Goal: Information Seeking & Learning: Find contact information

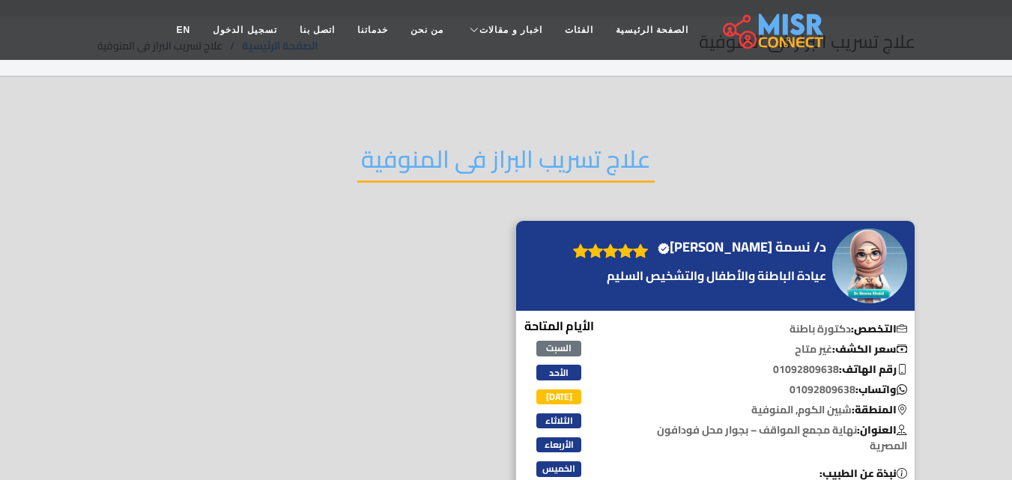
scroll to position [43, 0]
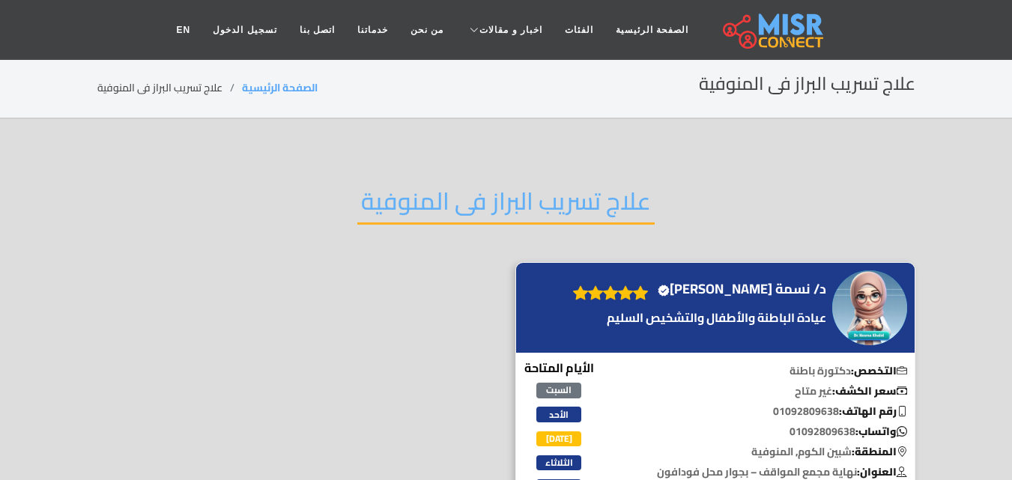
scroll to position [75, 0]
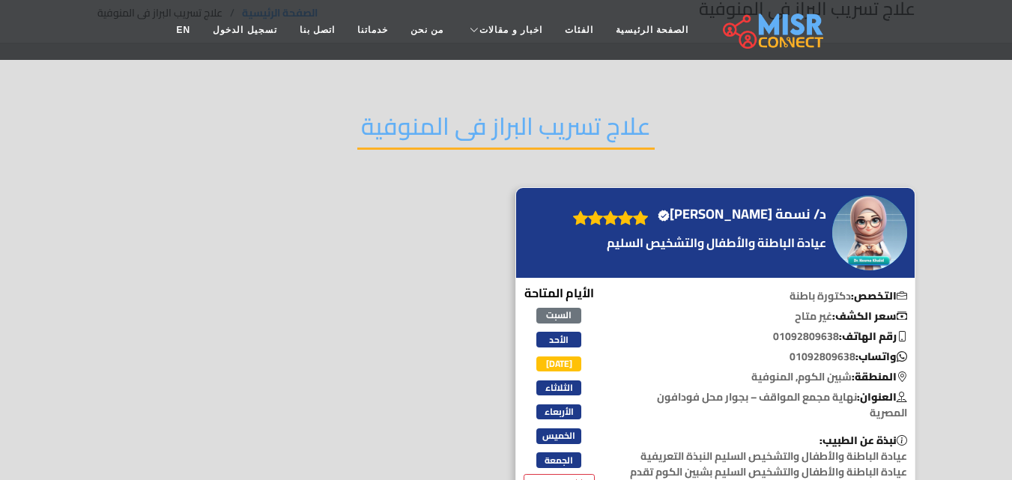
click at [787, 209] on h4 "د/ نسمة خالد الغلبان Verified account" at bounding box center [742, 214] width 169 height 16
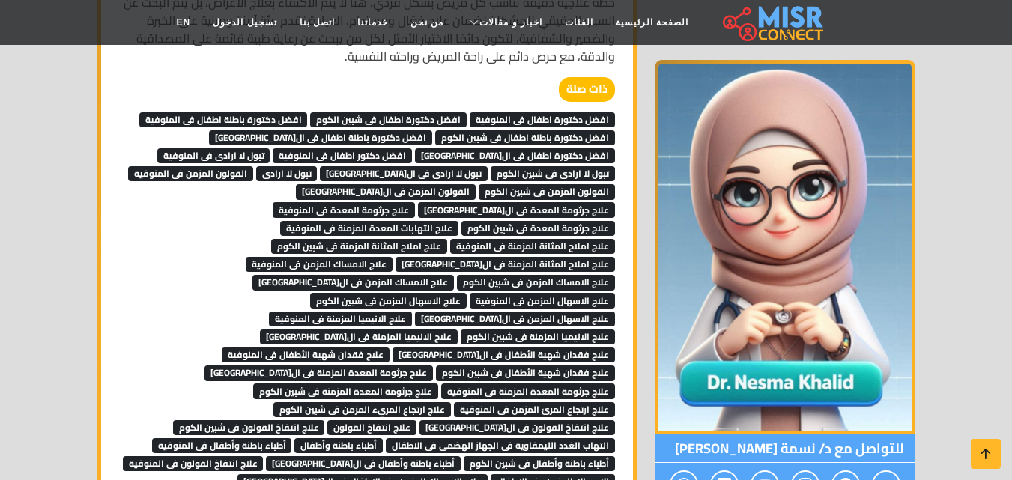
scroll to position [1199, 0]
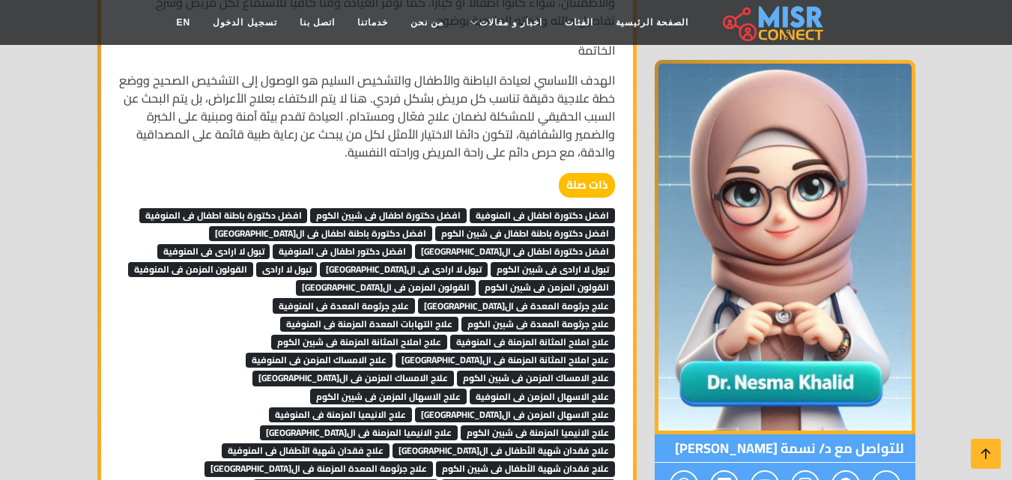
click at [557, 208] on span "افضل دكتورة اطفال فى المنوفية" at bounding box center [542, 215] width 145 height 15
click at [421, 208] on span "افضل دكتورة اطفال فى شبين الكوم" at bounding box center [388, 215] width 157 height 15
click at [267, 208] on span "افضل دكتورة باطنة اطفال فى المنوفية" at bounding box center [223, 215] width 169 height 15
click at [523, 226] on span "افضل دكتورة باطنة اطفال فى شبين الكوم" at bounding box center [525, 233] width 180 height 15
click at [401, 226] on span "افضل دكتورة باطنة اطفال فى القاهرة" at bounding box center [320, 233] width 223 height 15
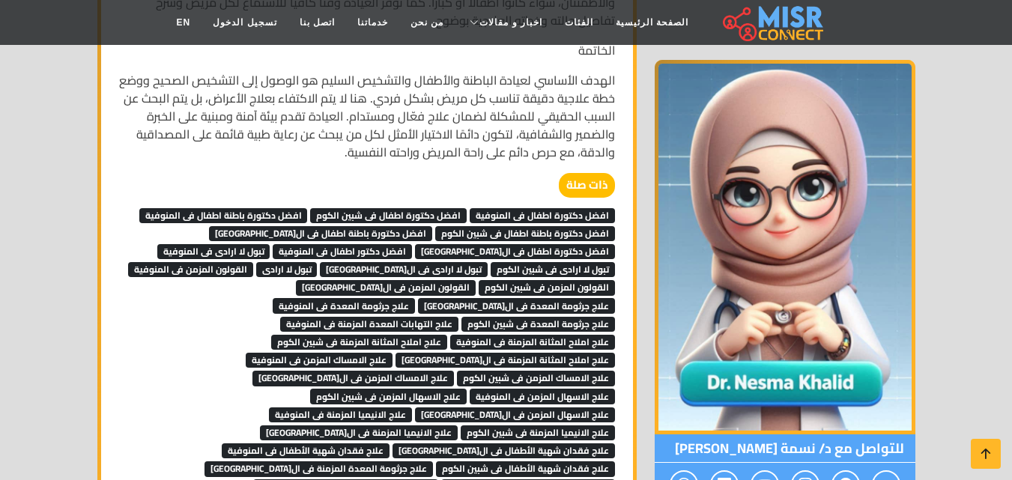
click at [415, 244] on span "افضل دكتورة اطفال فى القاهرة" at bounding box center [515, 251] width 200 height 15
click at [253, 262] on span "القولون المزمن فى المنوفية" at bounding box center [190, 269] width 125 height 15
click at [479, 280] on span "القولون المزمن فى شبين الكوم" at bounding box center [547, 287] width 136 height 15
click at [296, 280] on span "القولون المزمن فى القاهرة" at bounding box center [386, 287] width 180 height 15
drag, startPoint x: 261, startPoint y: 270, endPoint x: 339, endPoint y: 268, distance: 78.7
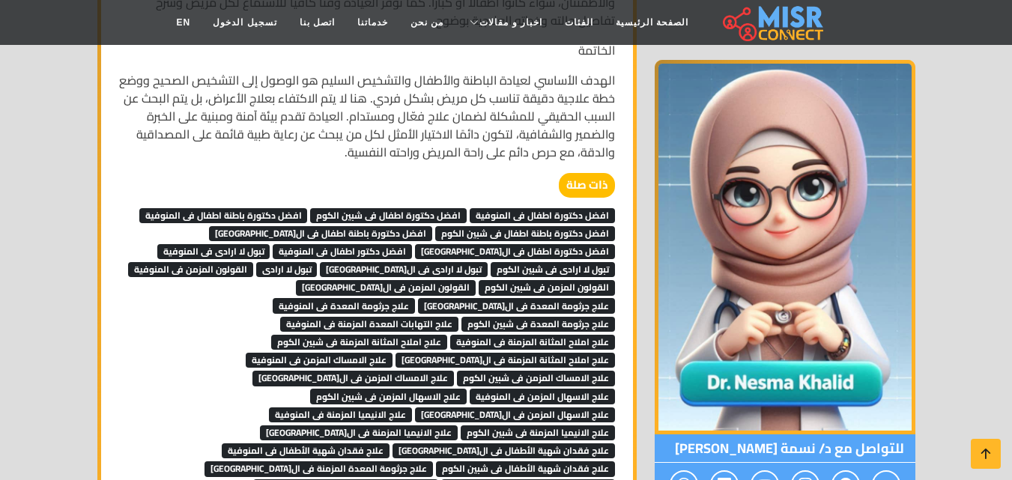
click at [461, 317] on span "علاج جرثومة المعدة فى شبين الكوم" at bounding box center [538, 324] width 154 height 15
click at [366, 298] on span "علاج جرثومة المعدة فى المنوفية" at bounding box center [344, 305] width 142 height 15
click at [514, 298] on span "علاج جرثومة المعدة فى القاهرة" at bounding box center [516, 305] width 197 height 15
click at [458, 317] on span "علاج التهابات المعدة المزمنة فى المنوفية" at bounding box center [369, 324] width 178 height 15
click at [450, 335] on span "علاج املاح المثانة المزمنة فى المنوفية" at bounding box center [532, 342] width 165 height 15
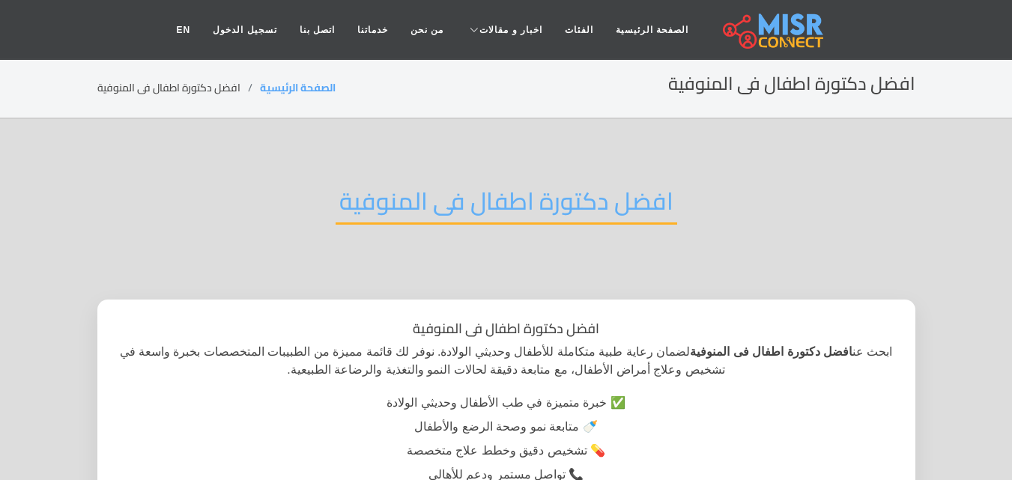
click at [471, 203] on h2 "افضل دكتورة اطفال فى المنوفية" at bounding box center [507, 206] width 342 height 38
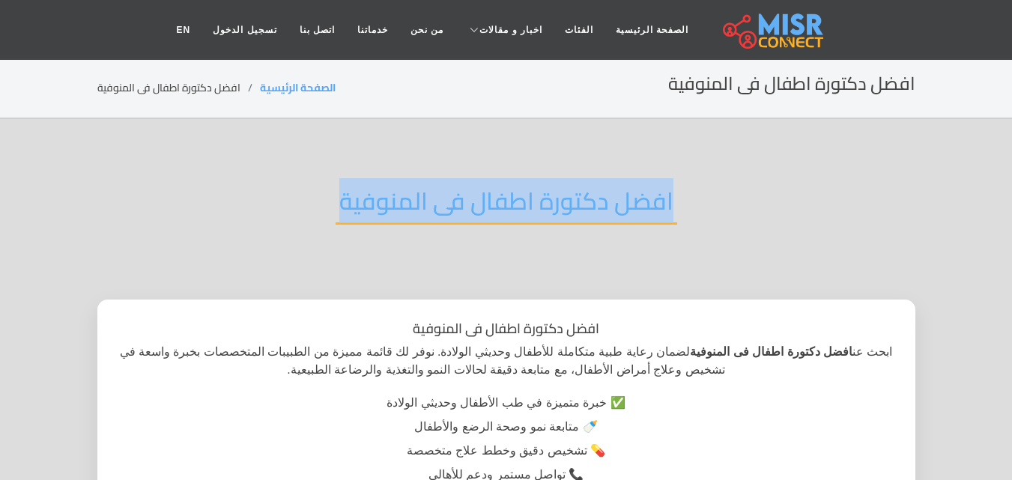
click at [471, 203] on h2 "افضل دكتورة اطفال فى المنوفية" at bounding box center [507, 206] width 342 height 38
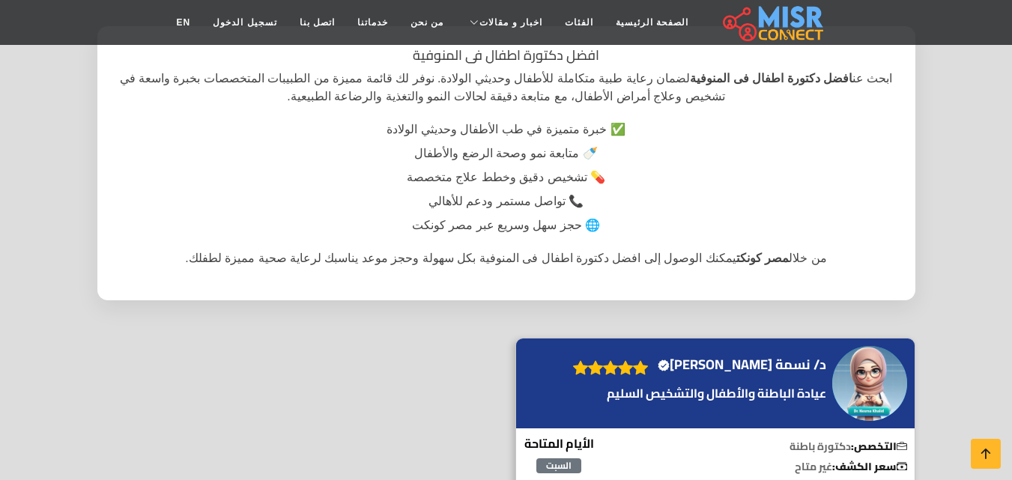
scroll to position [300, 0]
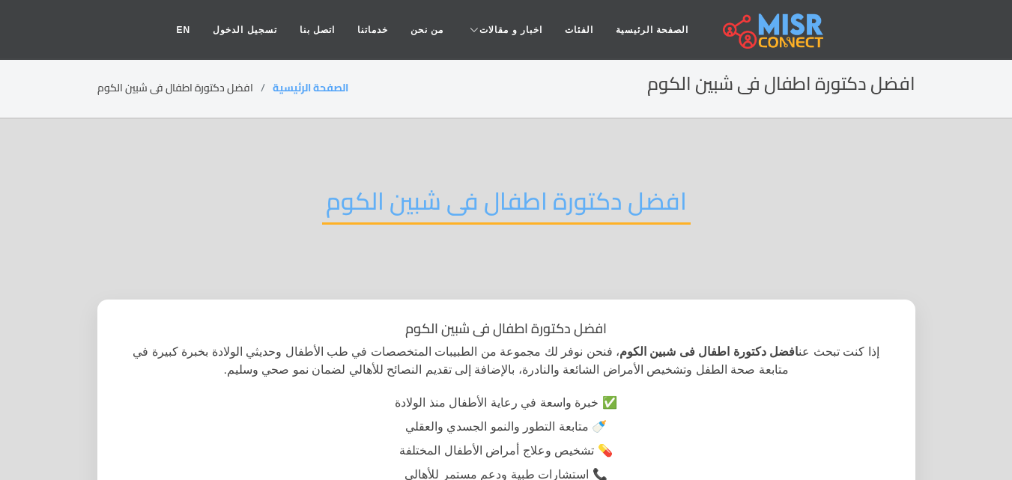
click at [548, 205] on h2 "افضل دكتورة اطفال فى شبين الكوم" at bounding box center [506, 206] width 369 height 38
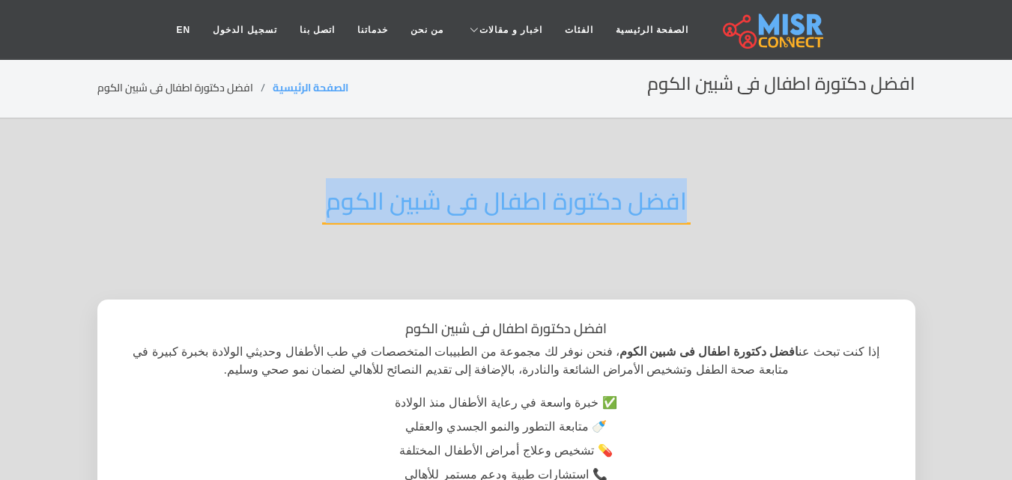
click at [548, 205] on h2 "افضل دكتورة اطفال فى شبين الكوم" at bounding box center [506, 206] width 369 height 38
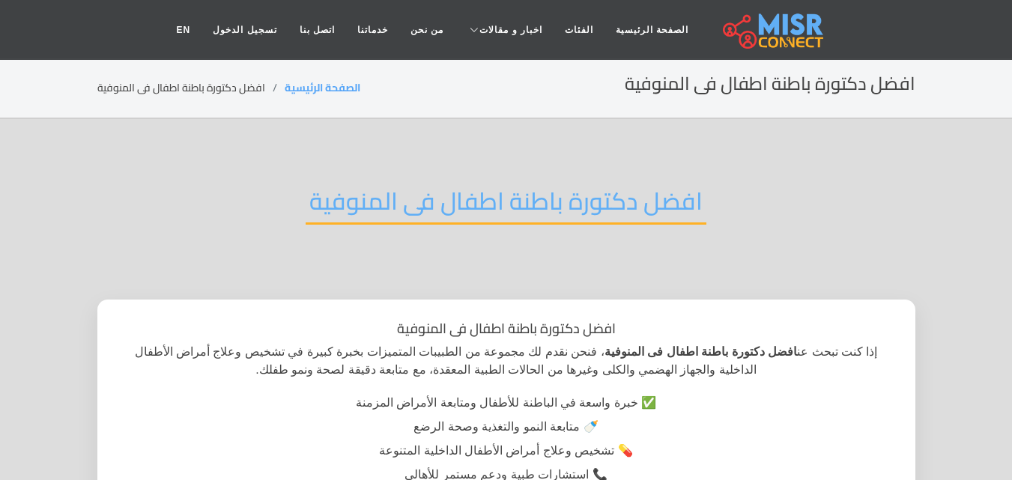
click at [485, 216] on h2 "افضل دكتورة باطنة اطفال فى المنوفية" at bounding box center [506, 206] width 401 height 38
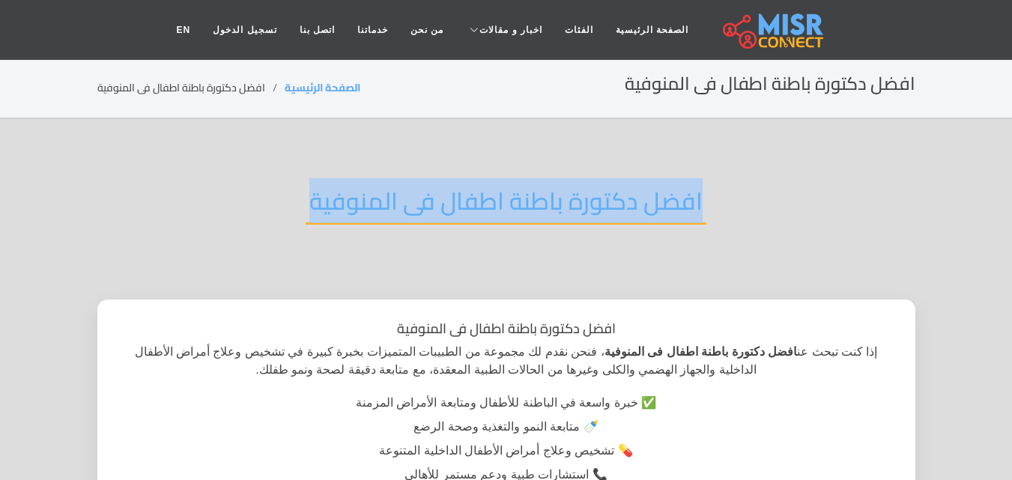
click at [485, 216] on h2 "افضل دكتورة باطنة اطفال فى المنوفية" at bounding box center [506, 206] width 401 height 38
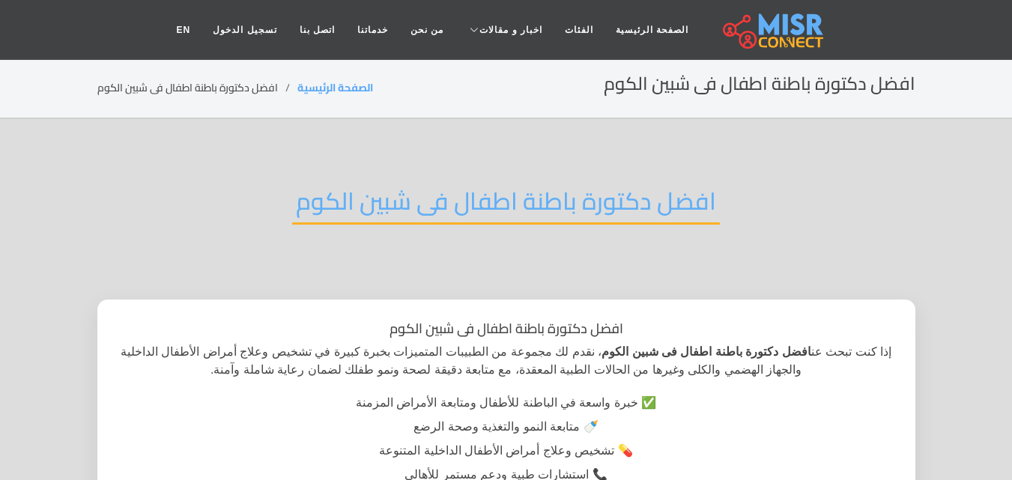
click at [542, 205] on h2 "افضل دكتورة باطنة اطفال فى شبين الكوم" at bounding box center [506, 206] width 428 height 38
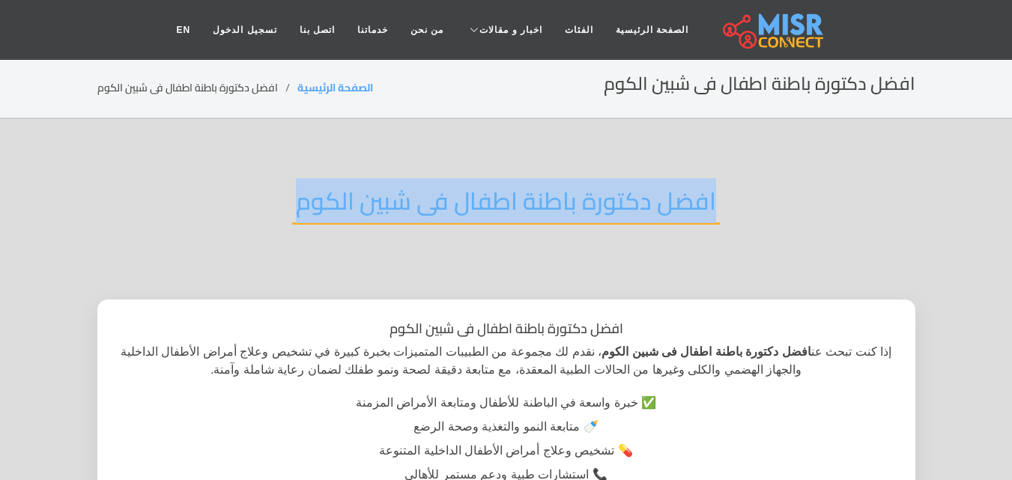
click at [542, 205] on h2 "افضل دكتورة باطنة اطفال فى شبين الكوم" at bounding box center [506, 206] width 428 height 38
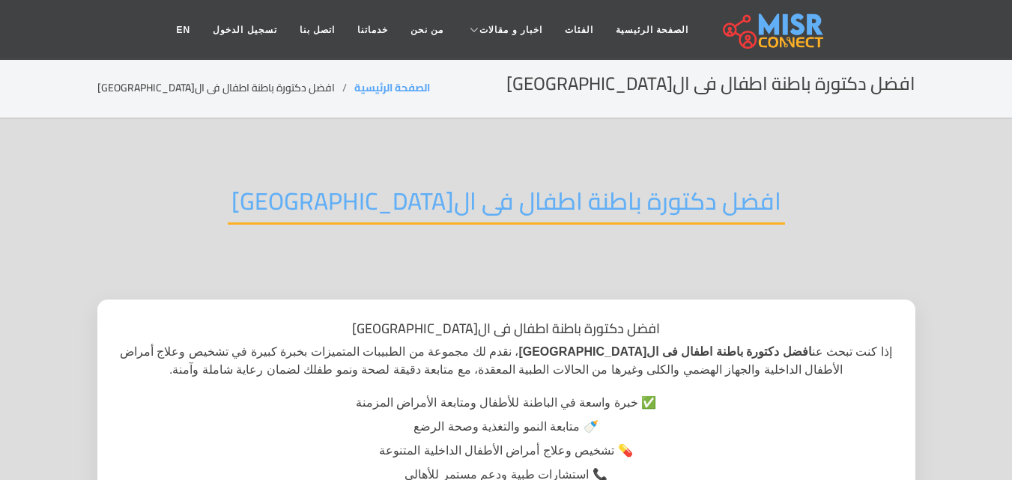
click at [582, 211] on h2 "افضل دكتورة باطنة اطفال فى ال[GEOGRAPHIC_DATA]" at bounding box center [506, 206] width 557 height 38
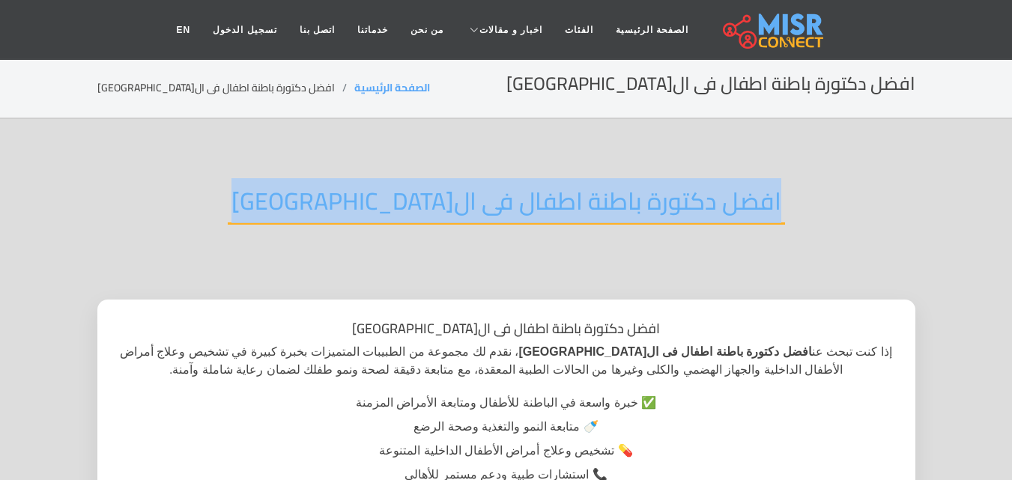
click at [582, 211] on h2 "افضل دكتورة باطنة اطفال فى ال[GEOGRAPHIC_DATA]" at bounding box center [506, 206] width 557 height 38
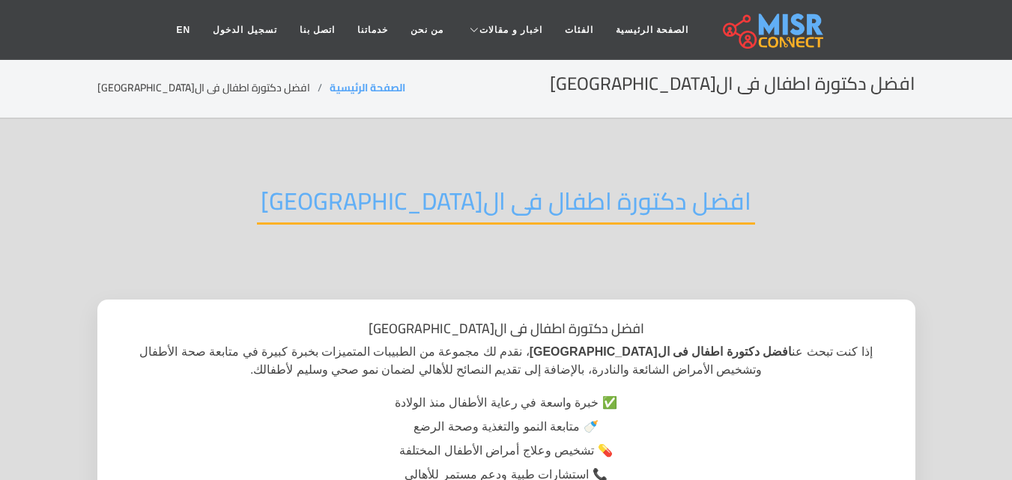
click at [618, 213] on h2 "افضل دكتورة اطفال فى القاهرة" at bounding box center [506, 206] width 498 height 38
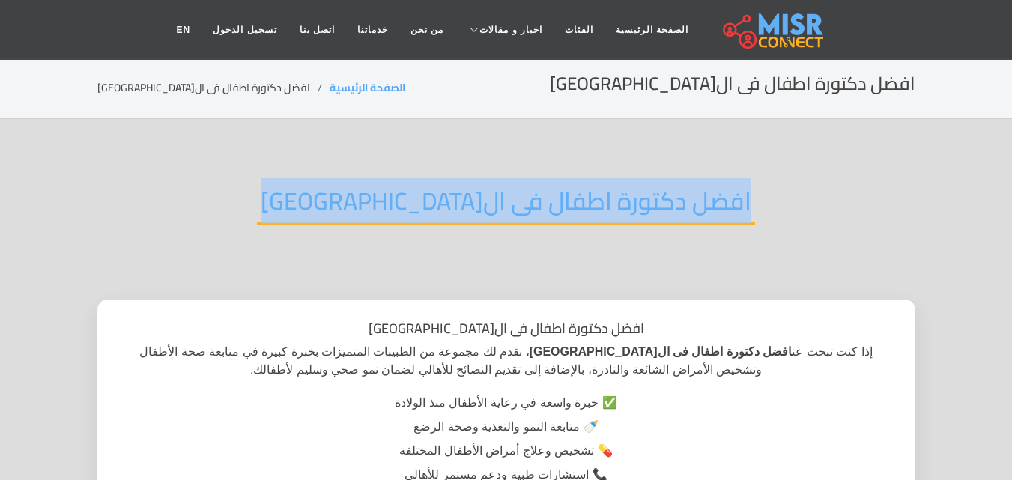
click at [618, 213] on h2 "افضل دكتورة اطفال فى القاهرة" at bounding box center [506, 206] width 498 height 38
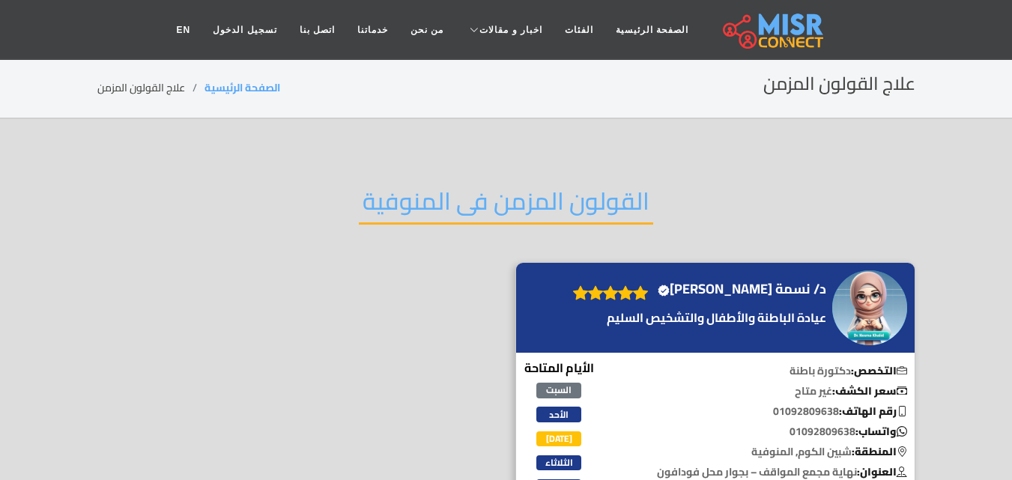
click at [482, 230] on div "القولون المزمن فى المنوفية" at bounding box center [506, 213] width 818 height 98
click at [486, 216] on h2 "القولون المزمن فى المنوفية" at bounding box center [506, 206] width 294 height 38
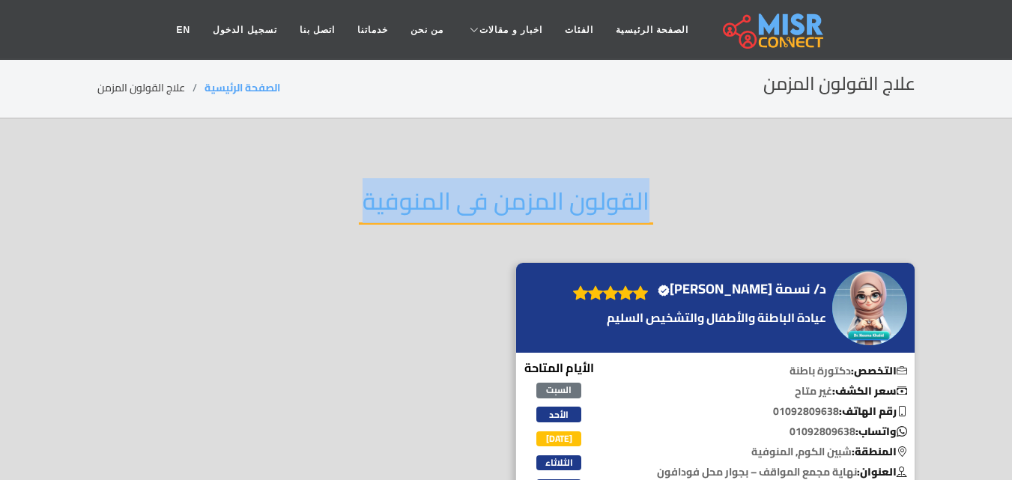
click at [486, 216] on h2 "القولون المزمن فى المنوفية" at bounding box center [506, 206] width 294 height 38
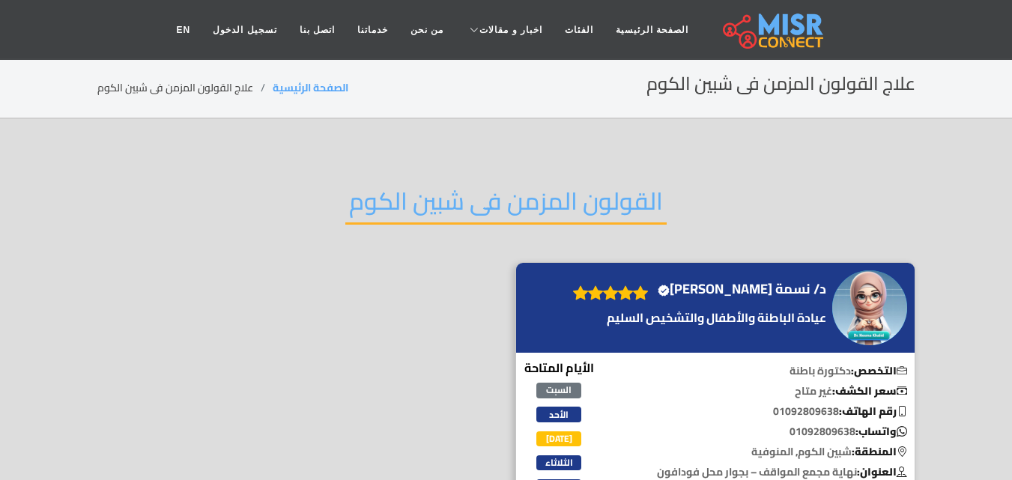
click at [545, 196] on h2 "القولون المزمن فى شبين الكوم" at bounding box center [505, 206] width 321 height 38
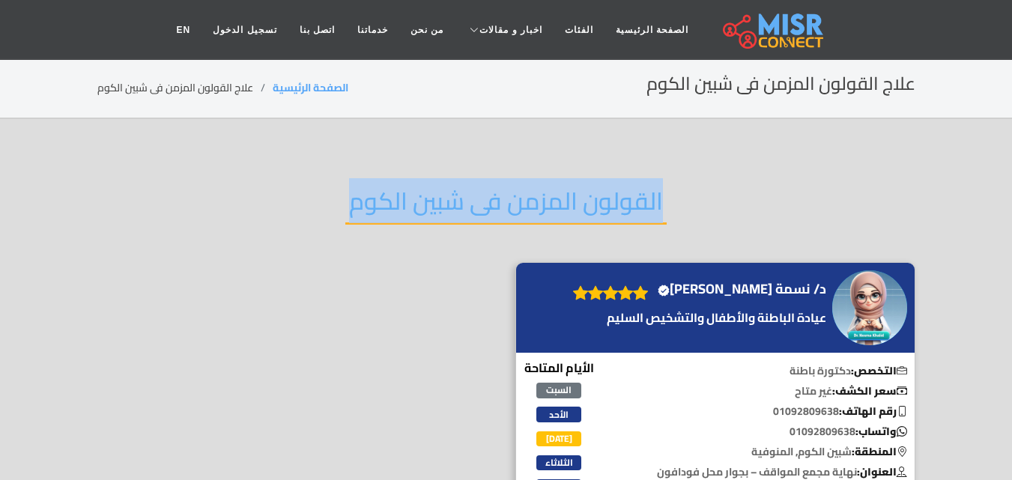
click at [545, 196] on h2 "القولون المزمن فى شبين الكوم" at bounding box center [505, 206] width 321 height 38
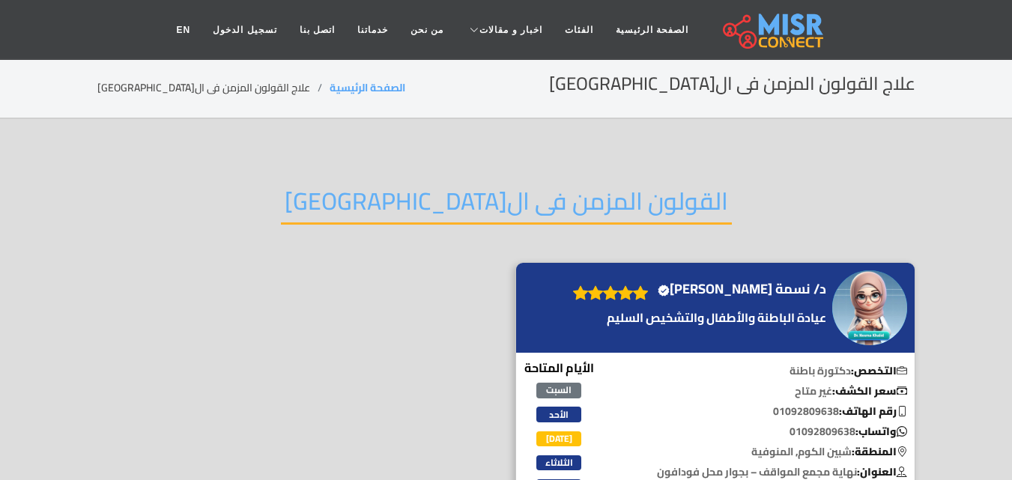
click at [575, 200] on h2 "القولون المزمن فى القاهرة" at bounding box center [506, 206] width 451 height 38
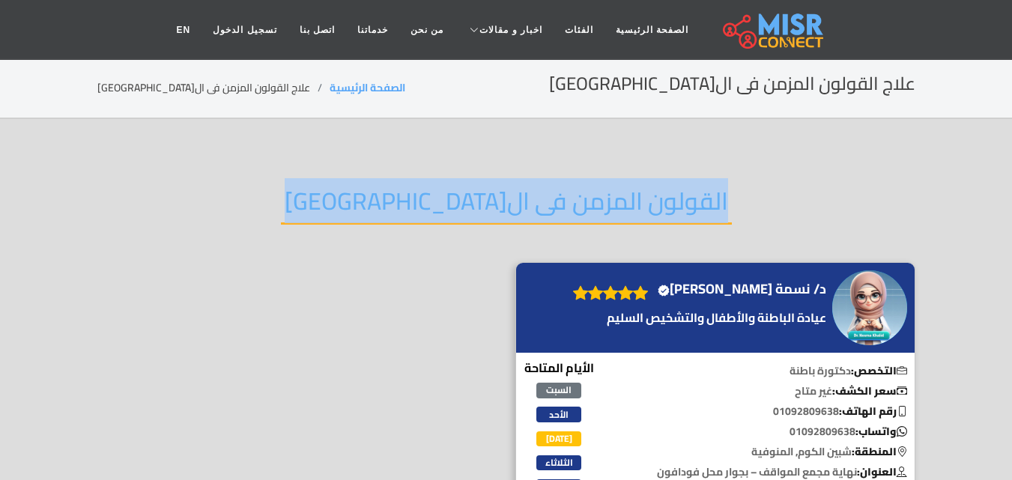
click at [575, 200] on h2 "القولون المزمن فى القاهرة" at bounding box center [506, 206] width 451 height 38
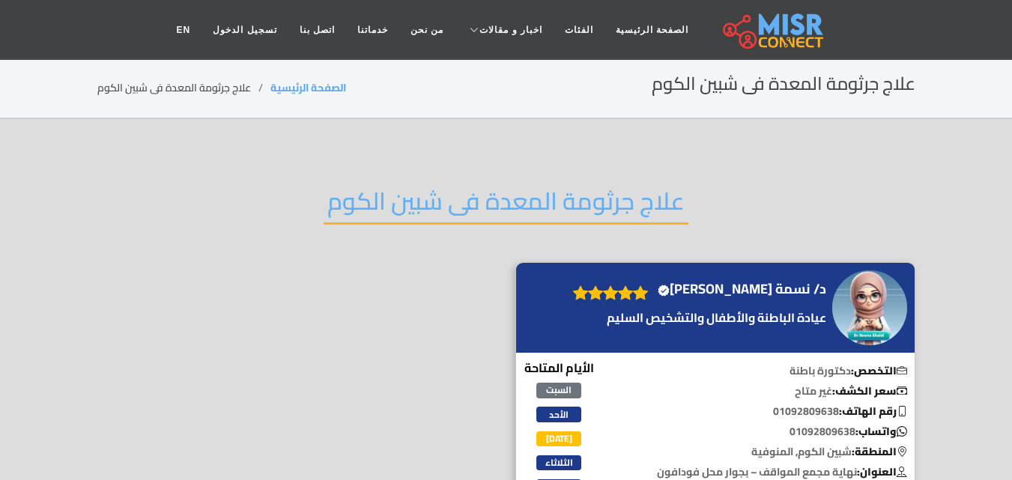
click at [584, 207] on h2 "علاج جرثومة المعدة فى شبين الكوم" at bounding box center [506, 206] width 365 height 38
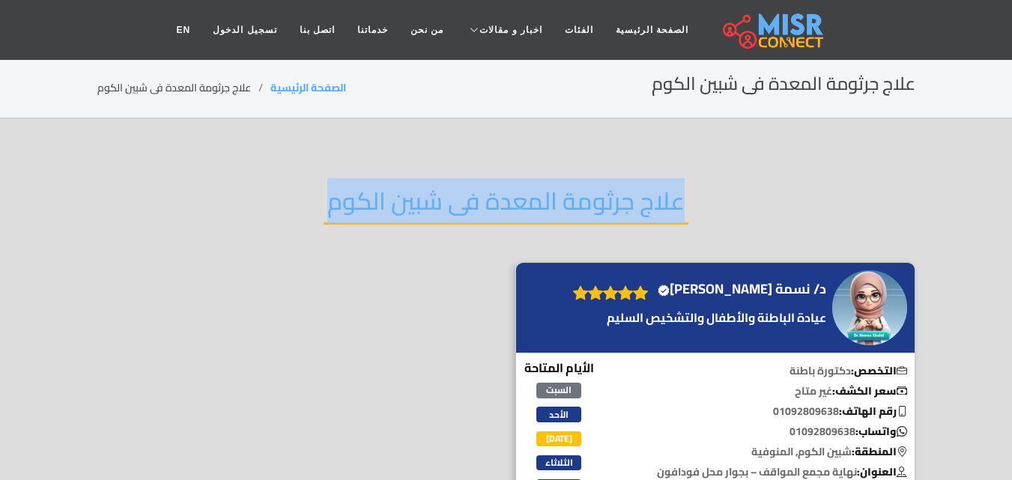
click at [584, 207] on h2 "علاج جرثومة المعدة فى شبين الكوم" at bounding box center [506, 206] width 365 height 38
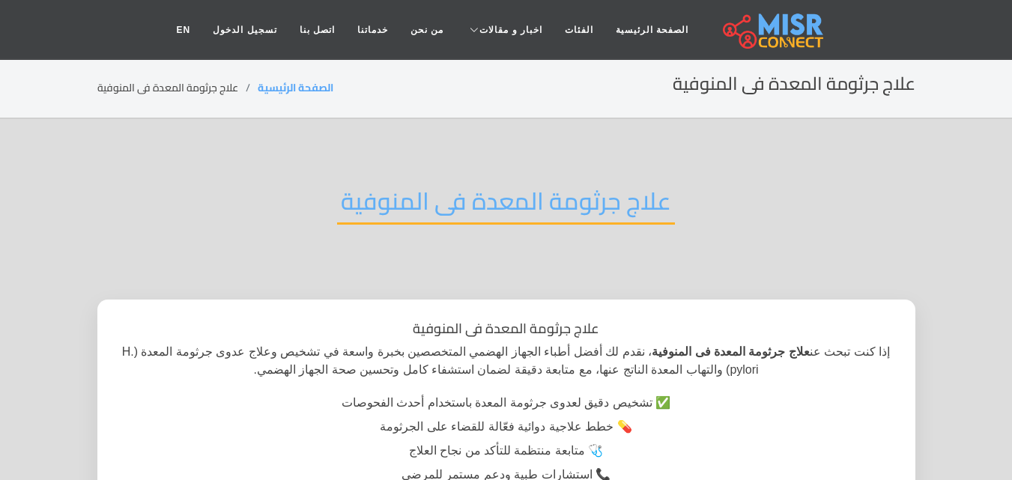
click at [579, 203] on h2 "علاج جرثومة المعدة فى المنوفية" at bounding box center [506, 206] width 338 height 38
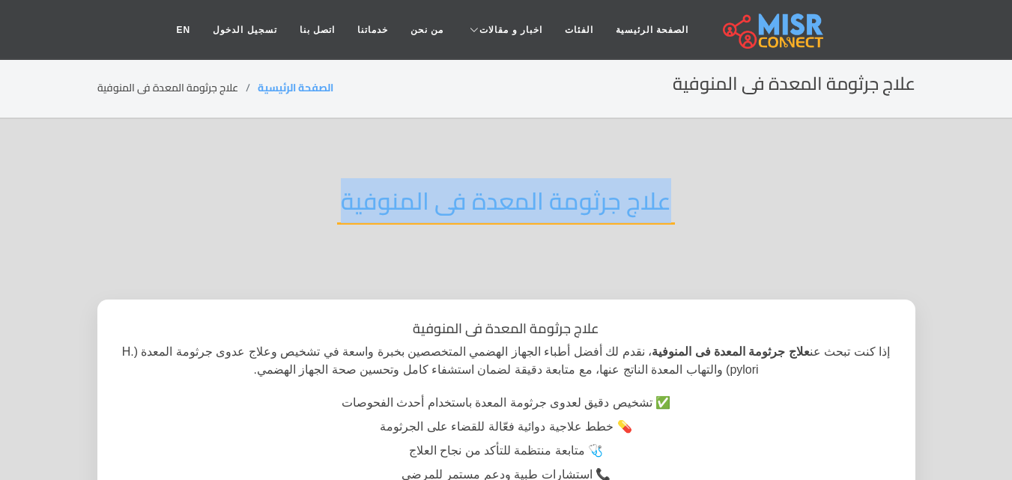
click at [579, 203] on h2 "علاج جرثومة المعدة فى المنوفية" at bounding box center [506, 206] width 338 height 38
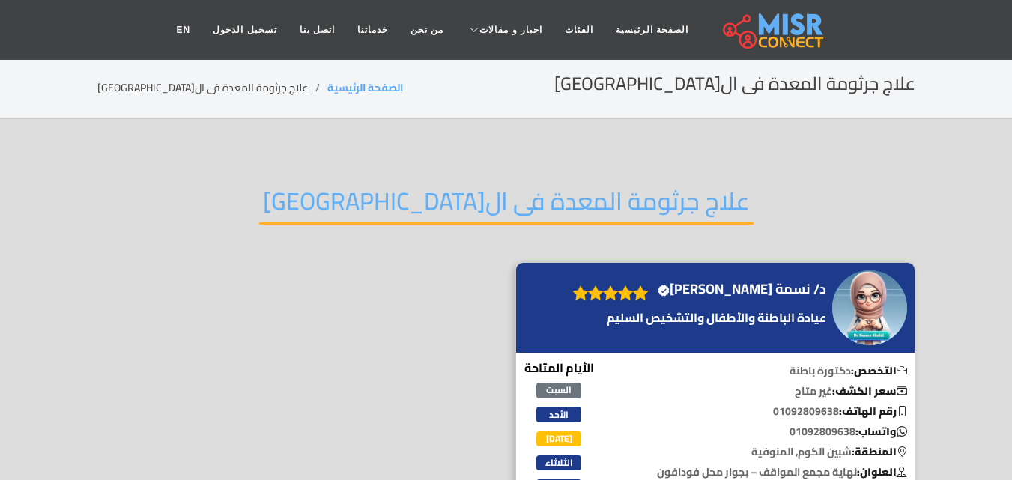
click at [574, 201] on h2 "علاج جرثومة المعدة فى القاهرة" at bounding box center [506, 206] width 494 height 38
click at [573, 201] on h2 "علاج جرثومة المعدة فى القاهرة" at bounding box center [506, 206] width 494 height 38
click at [573, 200] on h2 "علاج جرثومة المعدة فى القاهرة" at bounding box center [506, 206] width 494 height 38
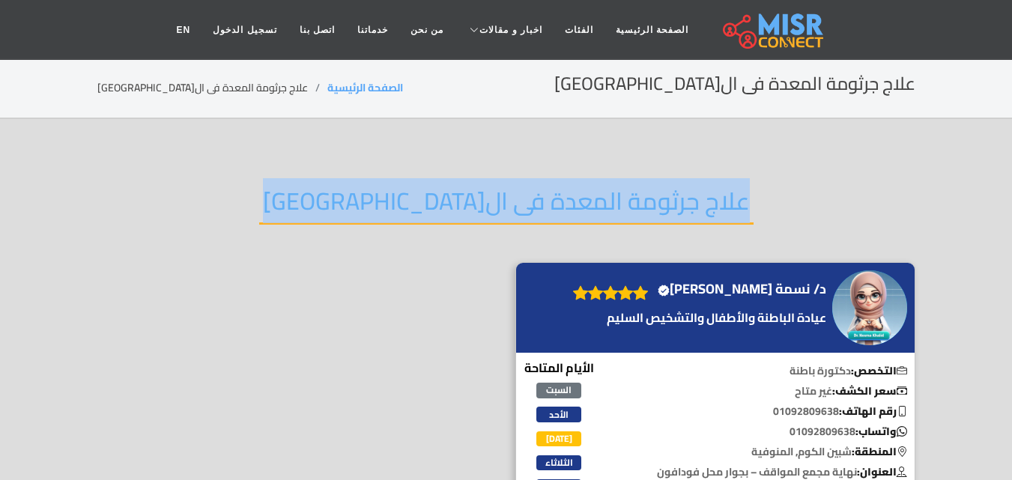
click at [573, 200] on h2 "علاج جرثومة المعدة فى القاهرة" at bounding box center [506, 206] width 494 height 38
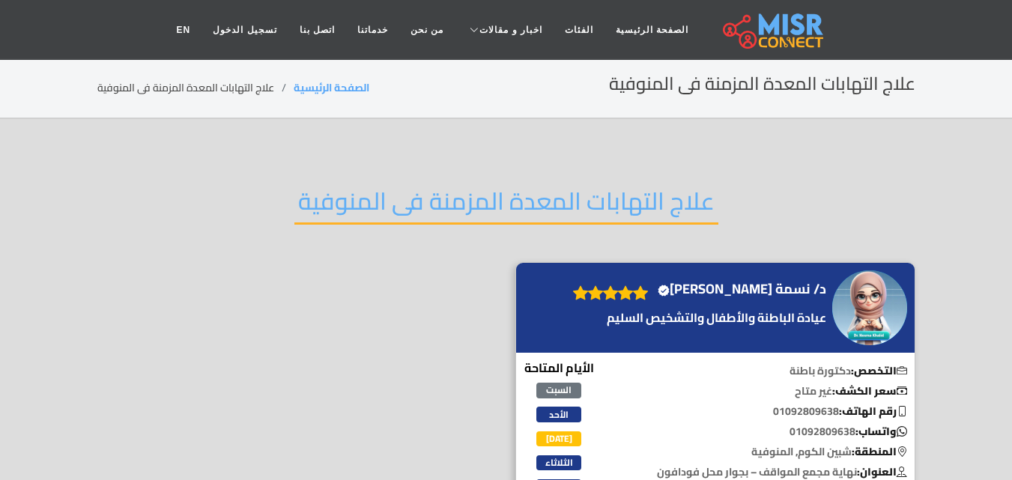
click at [551, 191] on h2 "علاج التهابات المعدة المزمنة فى المنوفية" at bounding box center [506, 206] width 424 height 38
click at [551, 188] on h2 "علاج التهابات المعدة المزمنة فى المنوفية" at bounding box center [506, 206] width 424 height 38
click at [554, 187] on h2 "علاج التهابات المعدة المزمنة فى المنوفية" at bounding box center [506, 206] width 424 height 38
drag, startPoint x: 554, startPoint y: 185, endPoint x: 509, endPoint y: 192, distance: 45.4
click at [509, 192] on h2 "علاج التهابات المعدة المزمنة فى المنوفية" at bounding box center [506, 206] width 424 height 38
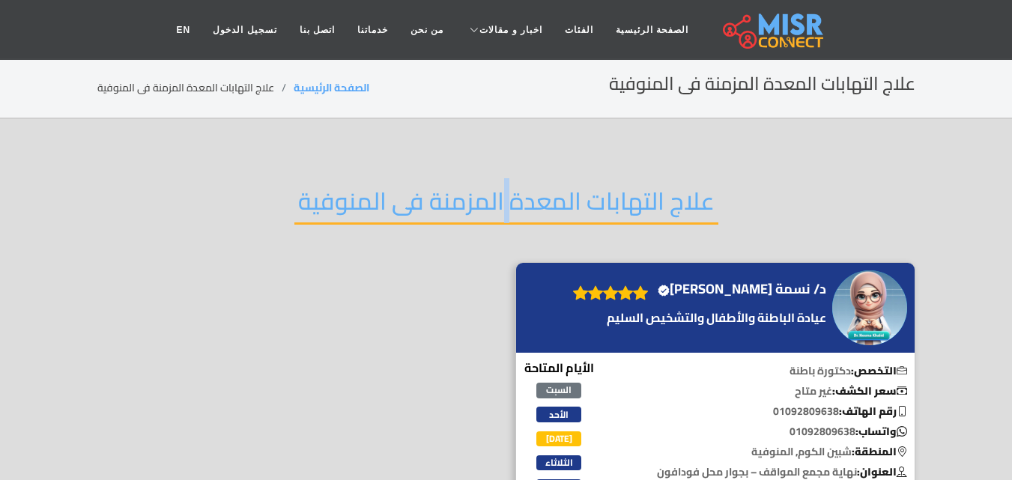
click at [509, 192] on h2 "علاج التهابات المعدة المزمنة فى المنوفية" at bounding box center [506, 206] width 424 height 38
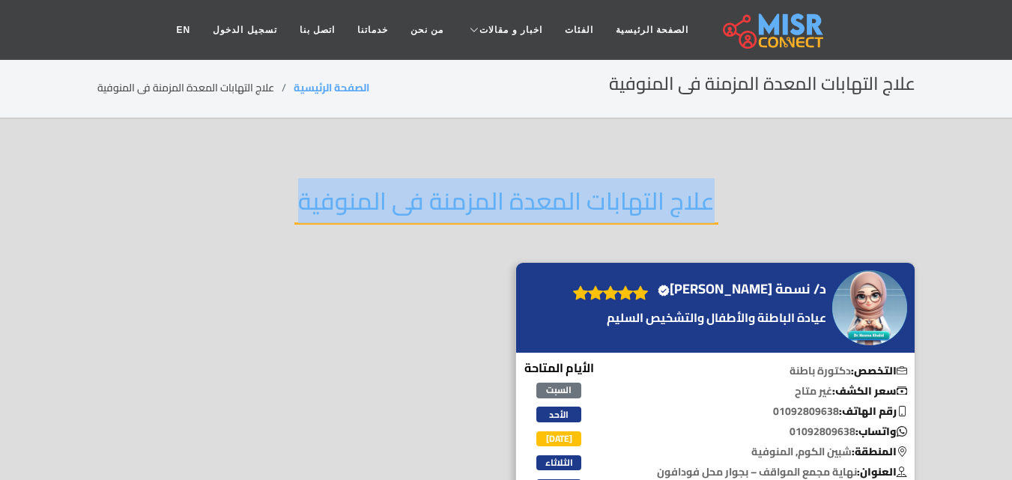
click at [509, 192] on h2 "علاج التهابات المعدة المزمنة فى المنوفية" at bounding box center [506, 206] width 424 height 38
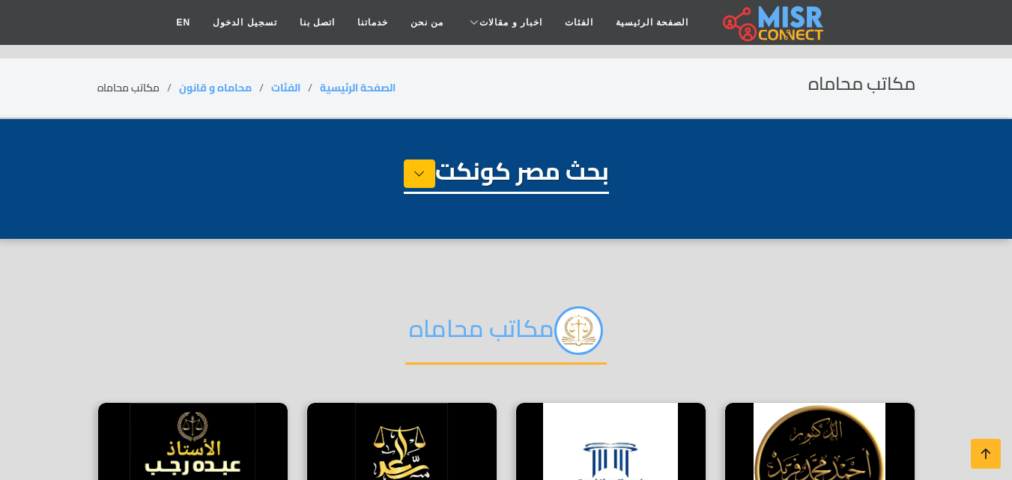
select select "**********"
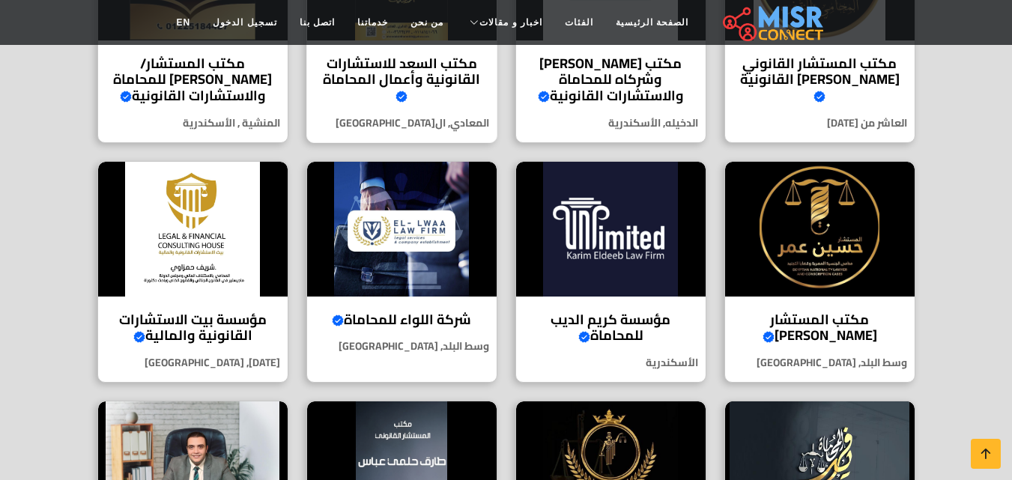
scroll to position [674, 0]
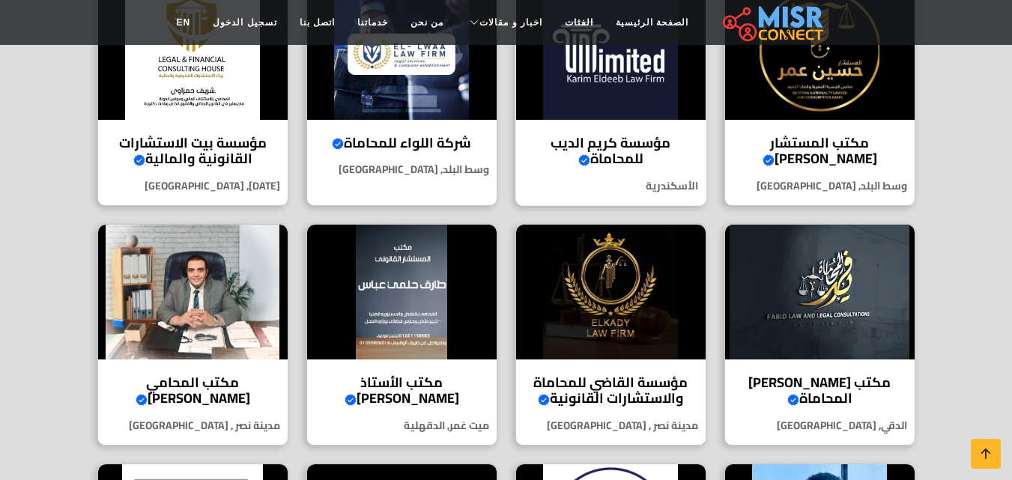
click at [657, 94] on img at bounding box center [611, 52] width 190 height 135
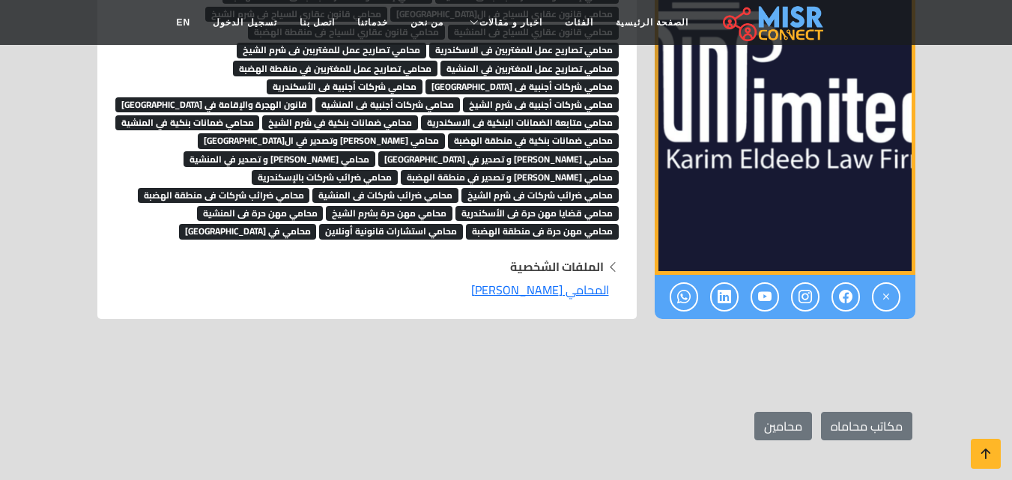
scroll to position [5618, 0]
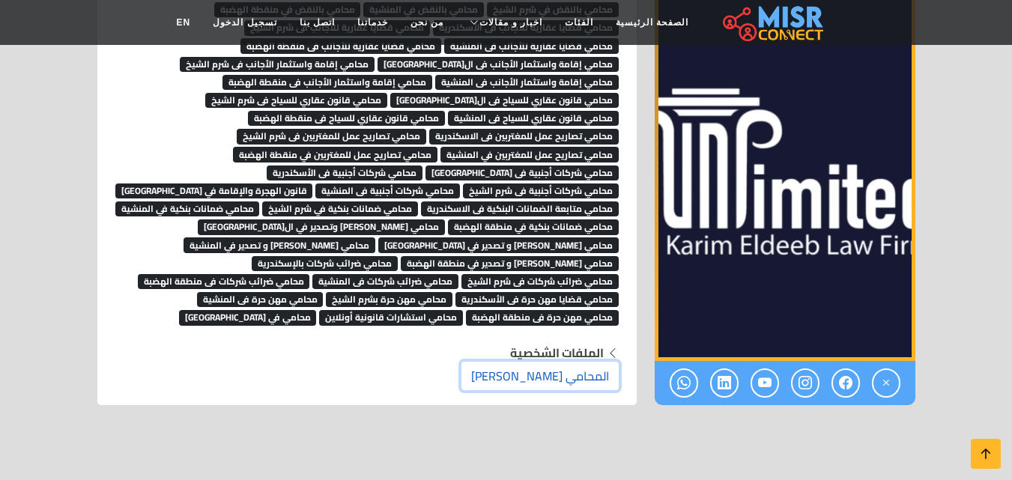
click at [579, 362] on link "المحامي كريم الديب" at bounding box center [539, 376] width 157 height 28
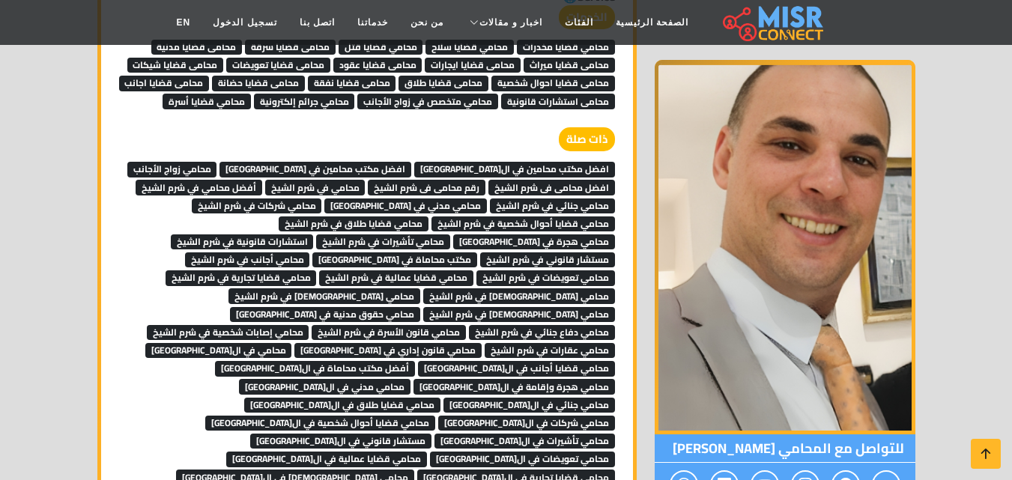
scroll to position [4270, 0]
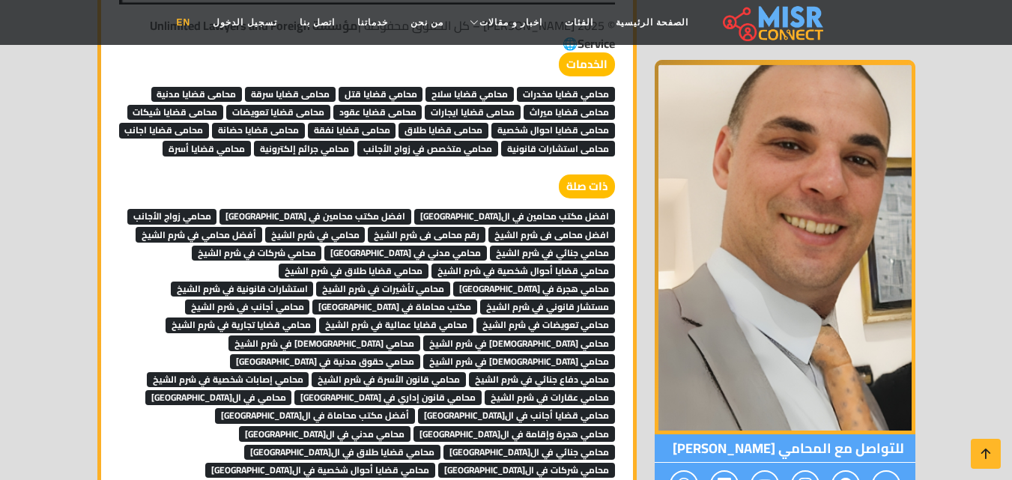
click at [202, 19] on link "EN" at bounding box center [184, 22] width 37 height 28
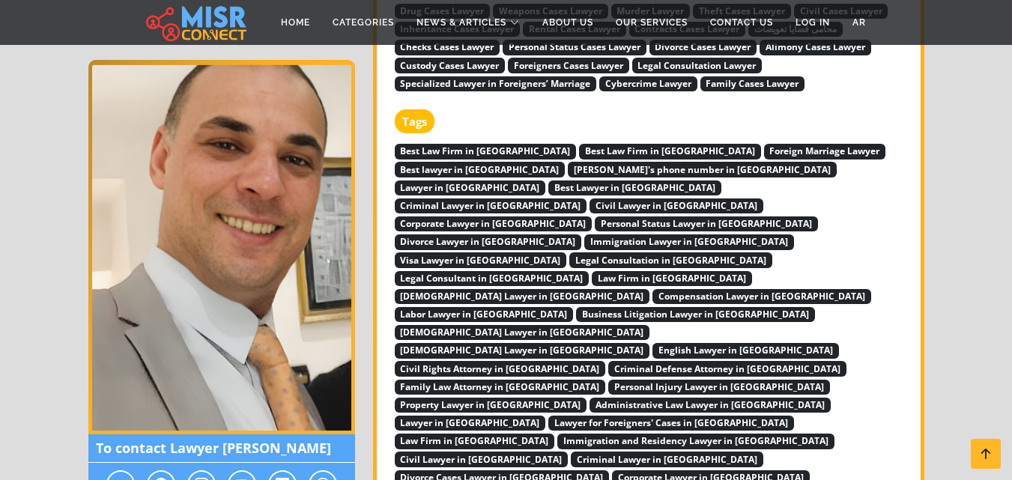
scroll to position [4794, 0]
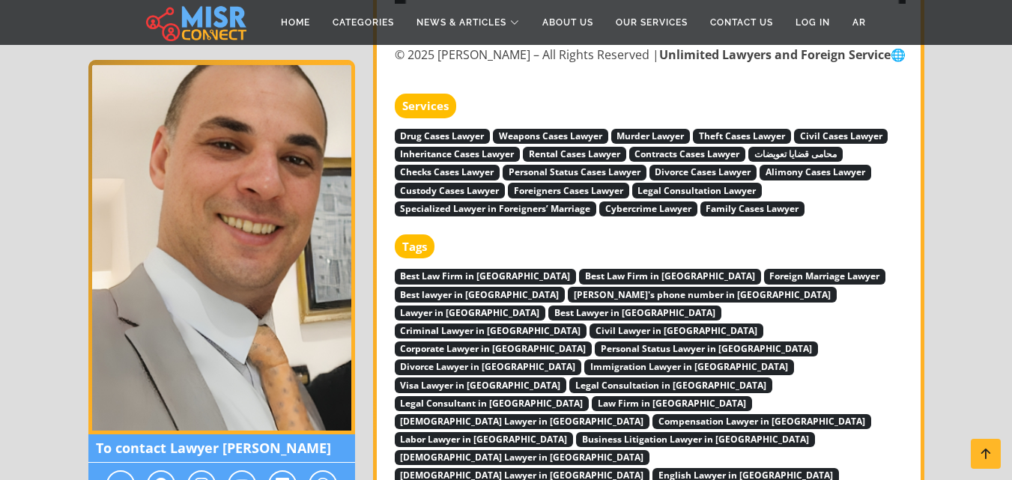
click at [579, 269] on span "Best Law Firm in [GEOGRAPHIC_DATA]" at bounding box center [670, 276] width 182 height 15
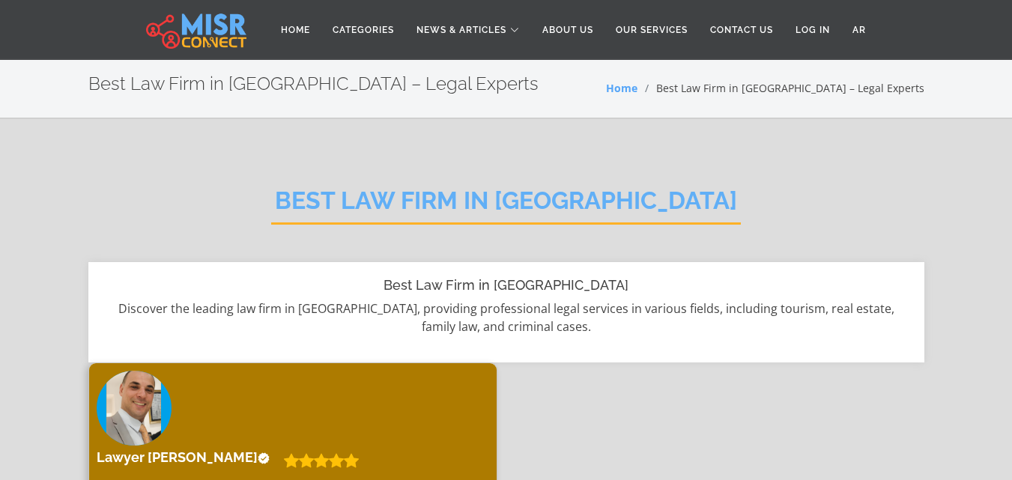
click at [439, 178] on div "Best Law Firm in [GEOGRAPHIC_DATA]" at bounding box center [506, 213] width 836 height 98
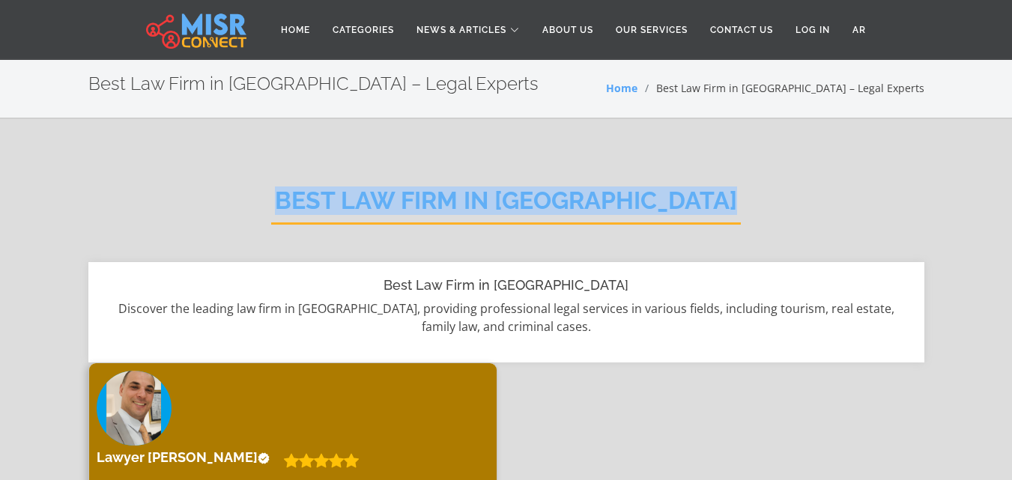
click at [439, 178] on div "Best Law Firm in [GEOGRAPHIC_DATA]" at bounding box center [506, 213] width 836 height 98
copy div "Best Law Firm in [GEOGRAPHIC_DATA]"
